Goal: Transaction & Acquisition: Subscribe to service/newsletter

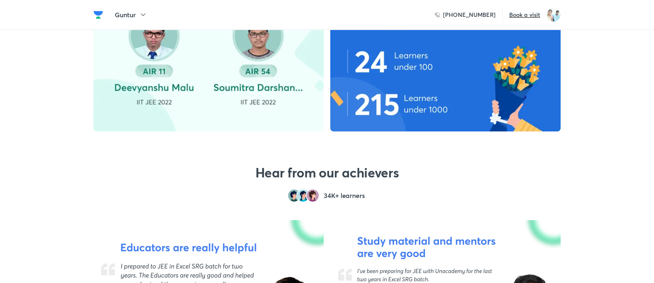
scroll to position [1613, 0]
